Goal: Communication & Community: Ask a question

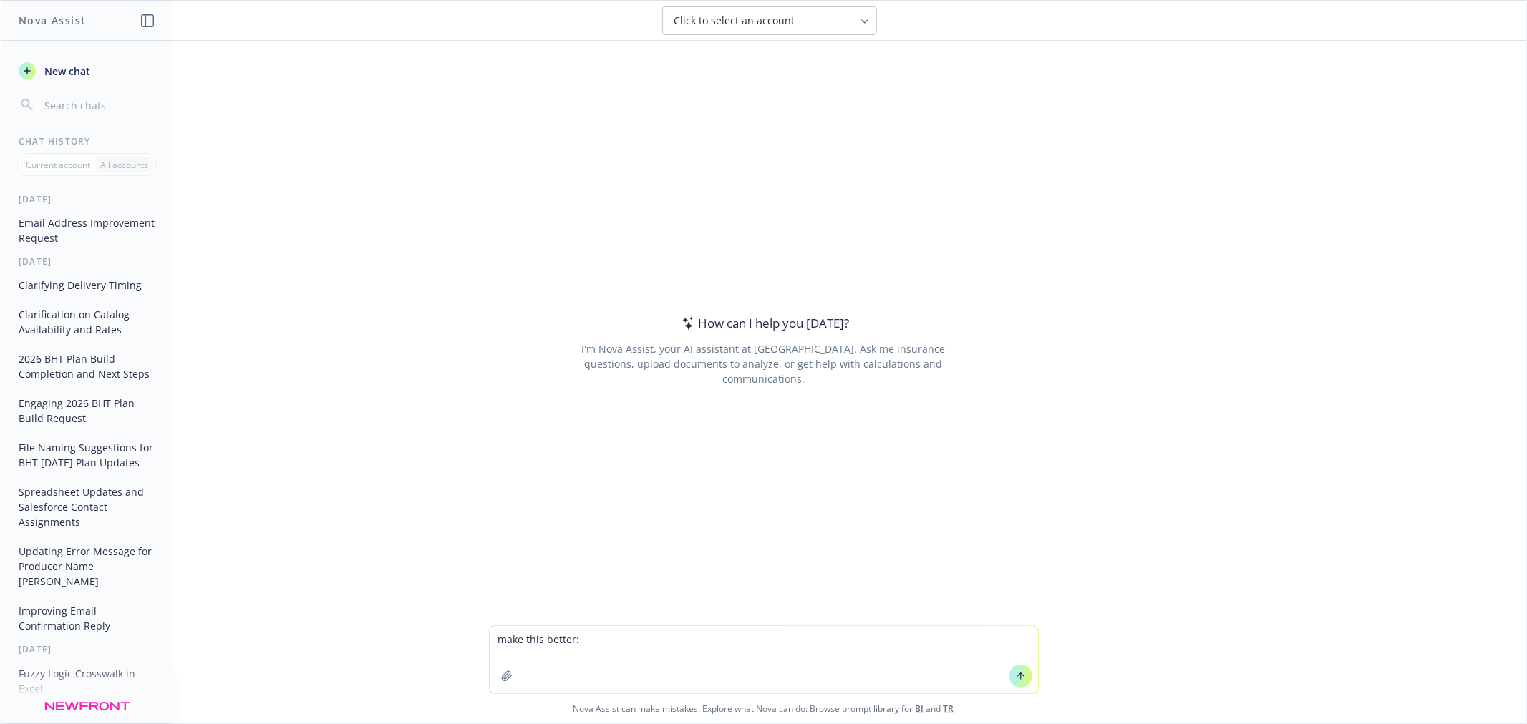
type textarea "make this better: Hi Nhi - Can you confirm if these two groups were ever with N…"
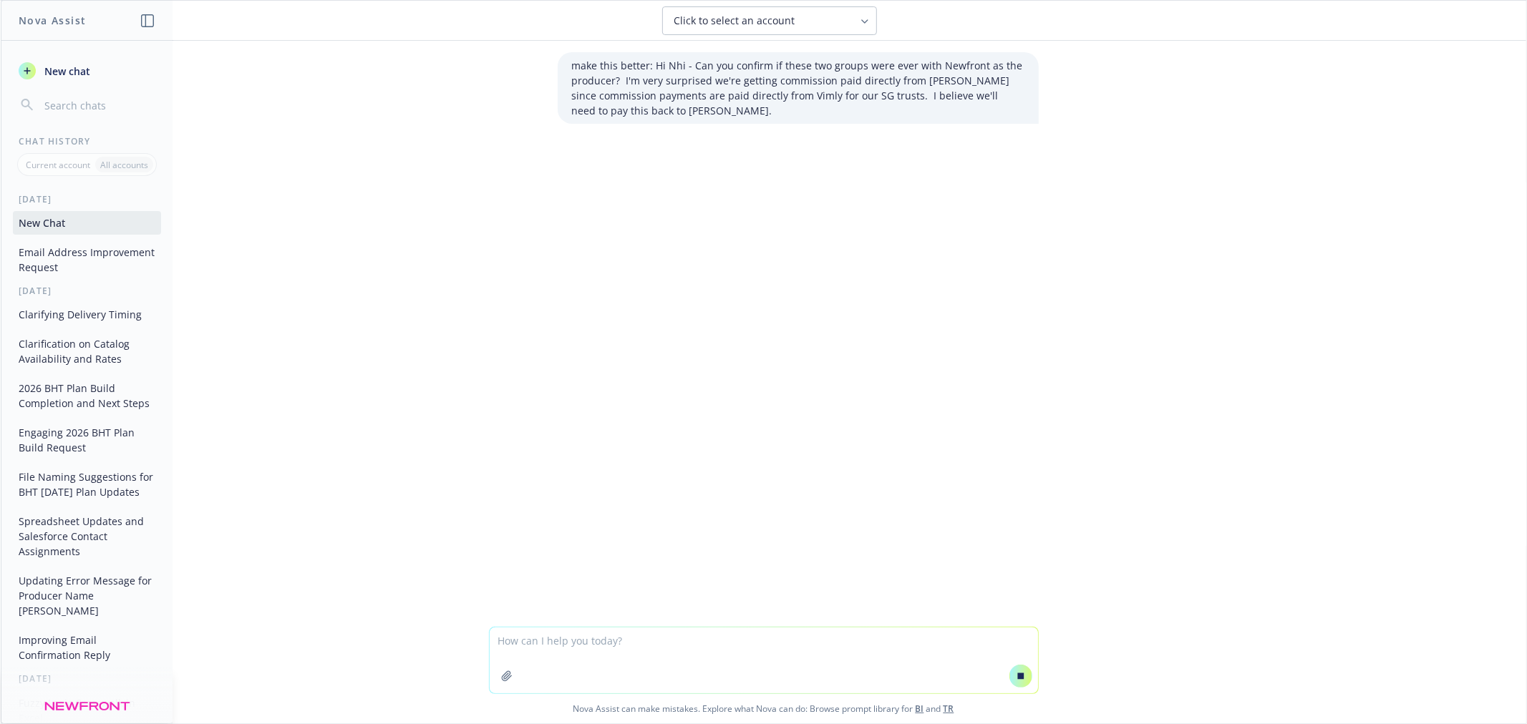
click at [785, 24] on span "Click to select an account" at bounding box center [734, 21] width 121 height 14
click at [576, 24] on div "Click to select an account" at bounding box center [769, 20] width 1480 height 29
click at [682, 18] on span "Click to select an account" at bounding box center [734, 21] width 121 height 14
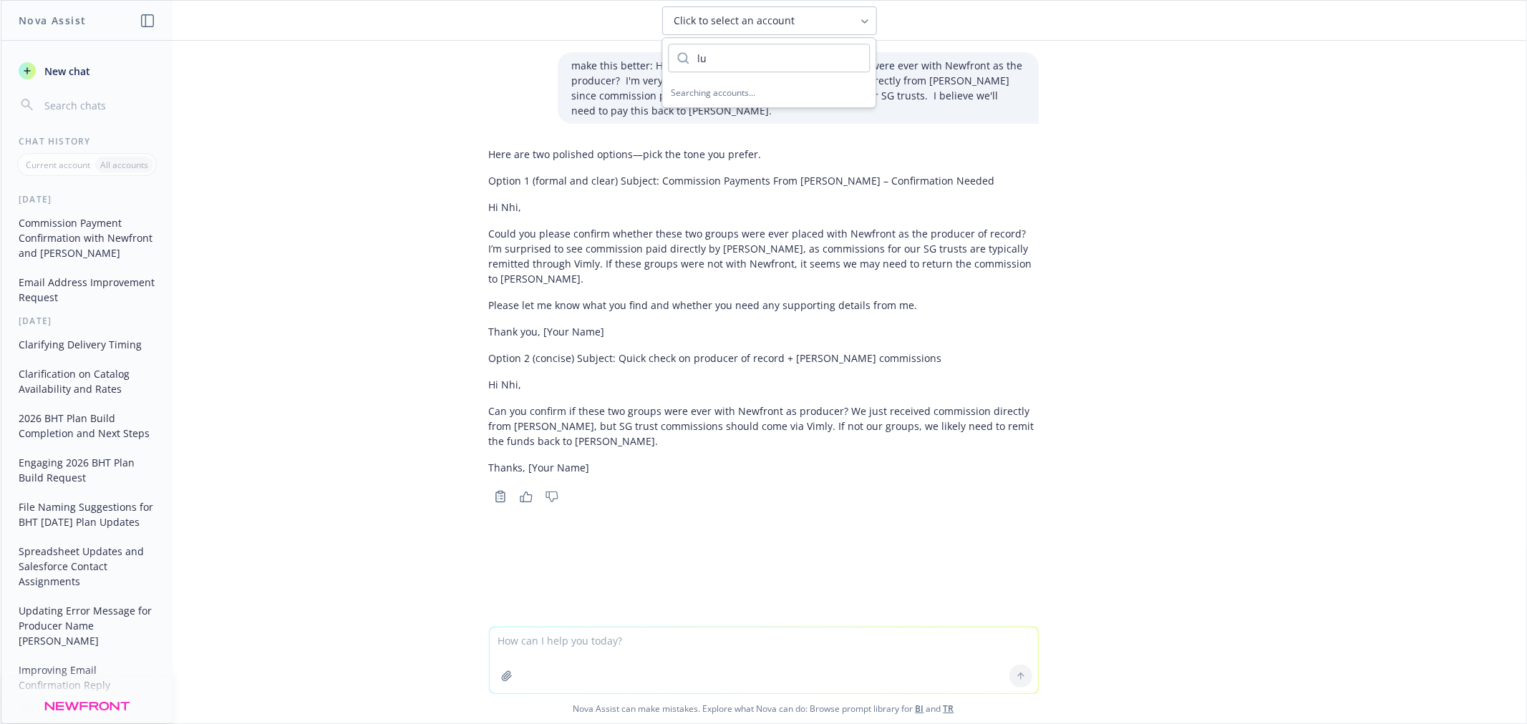
type input "l"
type input "[GEOGRAPHIC_DATA]"
click at [779, 145] on div "Here are two polished options—pick the tone you prefer. Option 1 (formal and cl…" at bounding box center [764, 311] width 550 height 340
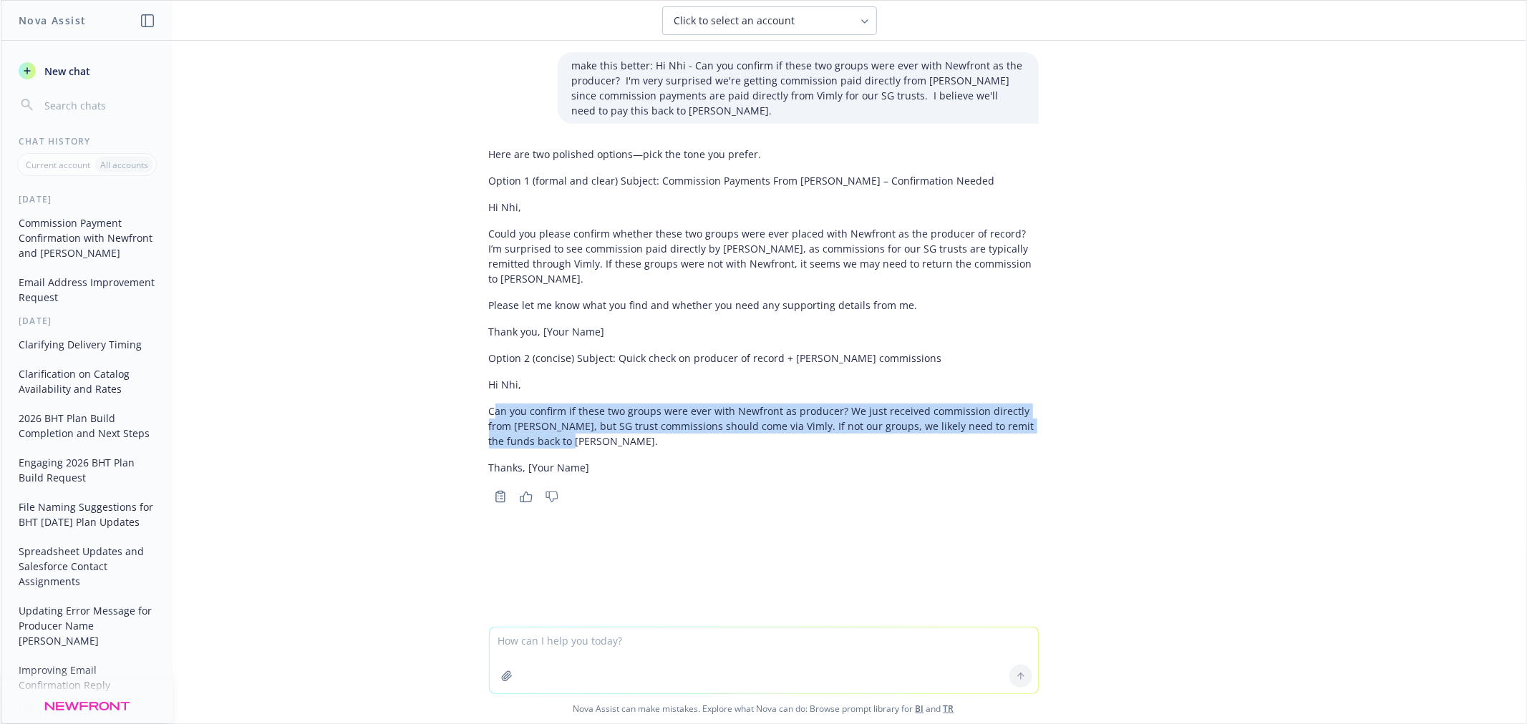
drag, startPoint x: 568, startPoint y: 425, endPoint x: 485, endPoint y: 399, distance: 86.1
click at [489, 404] on p "Can you confirm if these two groups were ever with Newfront as producer? We jus…" at bounding box center [764, 426] width 550 height 45
drag, startPoint x: 580, startPoint y: 424, endPoint x: 573, endPoint y: 425, distance: 7.2
click at [578, 423] on p "Can you confirm if these two groups were ever with Newfront as producer? We jus…" at bounding box center [764, 426] width 550 height 45
click at [566, 428] on p "Can you confirm if these two groups were ever with Newfront as producer? We jus…" at bounding box center [764, 426] width 550 height 45
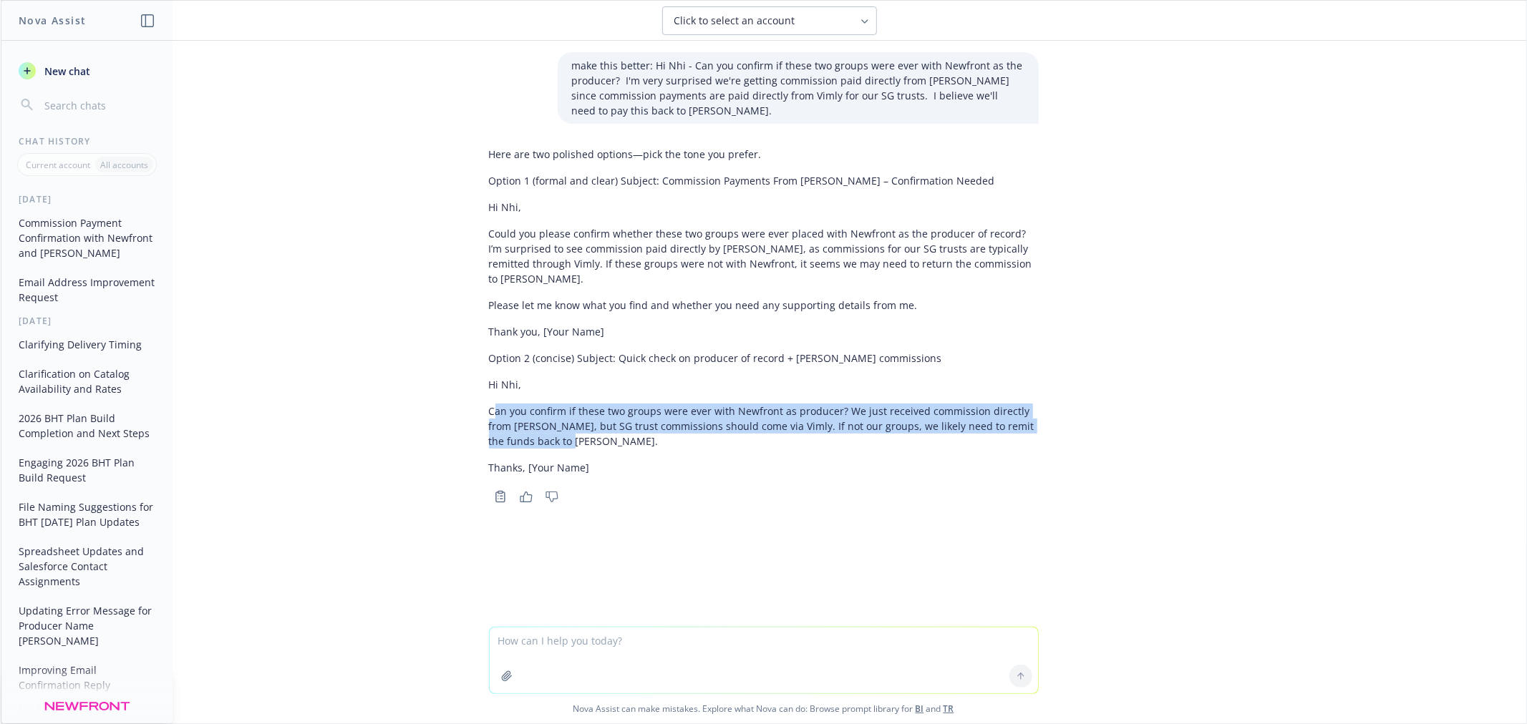
click at [557, 425] on p "Can you confirm if these two groups were ever with Newfront as producer? We jus…" at bounding box center [764, 426] width 550 height 45
drag, startPoint x: 556, startPoint y: 426, endPoint x: 464, endPoint y: 394, distance: 96.9
click at [464, 394] on div "make this better: Hi Nhi - Can you confirm if these two groups were ever with N…" at bounding box center [764, 334] width 1526 height 586
copy p "Can you confirm if these two groups were ever with Newfront as producer? We jus…"
